Goal: Task Accomplishment & Management: Use online tool/utility

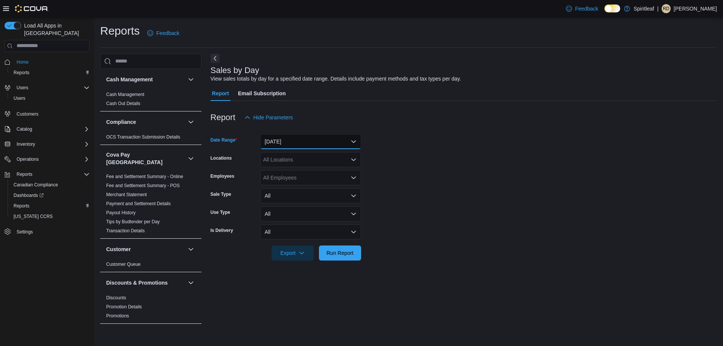
click at [278, 140] on button "[DATE]" at bounding box center [310, 141] width 101 height 15
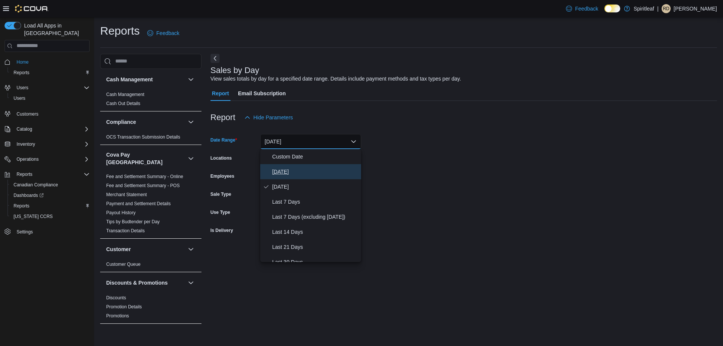
click at [288, 170] on span "[DATE]" at bounding box center [315, 171] width 86 height 9
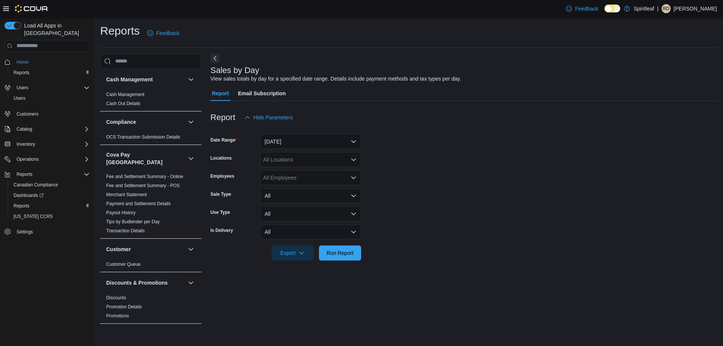
click at [510, 235] on form "Date Range [DATE] Locations All Locations Employees All Employees Sale Type All…" at bounding box center [463, 192] width 506 height 135
click at [340, 257] on span "Run Report" at bounding box center [339, 252] width 33 height 15
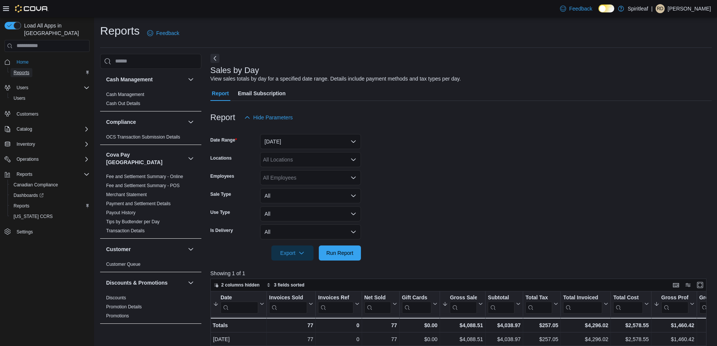
drag, startPoint x: 26, startPoint y: 64, endPoint x: 31, endPoint y: 65, distance: 4.9
click at [27, 70] on span "Reports" at bounding box center [22, 73] width 16 height 6
click at [26, 59] on span "Home" at bounding box center [23, 62] width 12 height 6
